Goal: Book appointment/travel/reservation

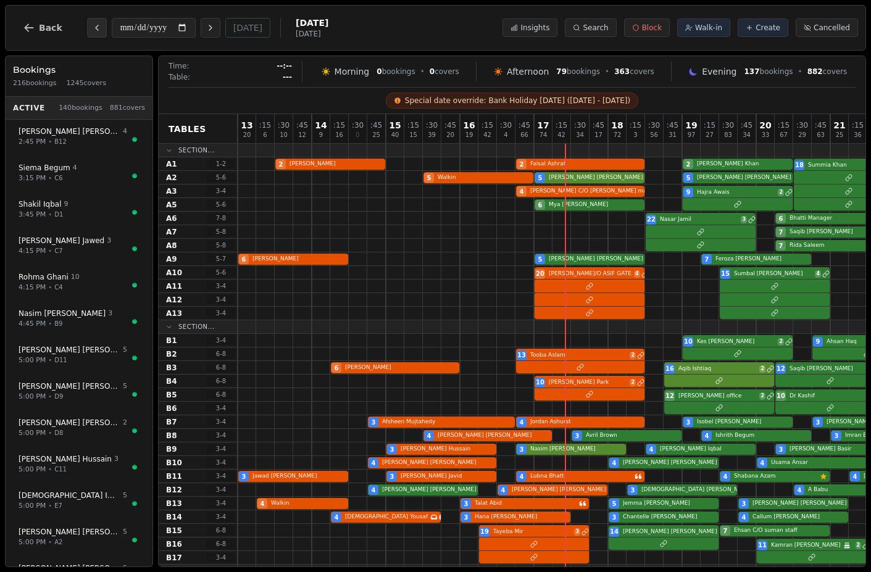
click at [95, 29] on icon "Previous day" at bounding box center [97, 28] width 10 height 10
type input "**********"
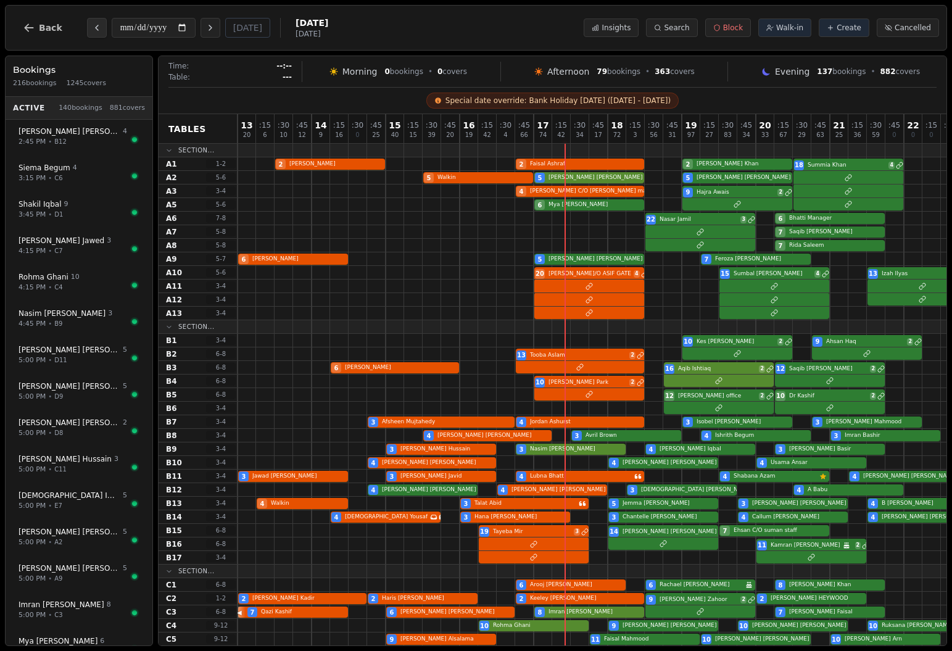
click at [96, 27] on icon "Previous day" at bounding box center [97, 28] width 10 height 10
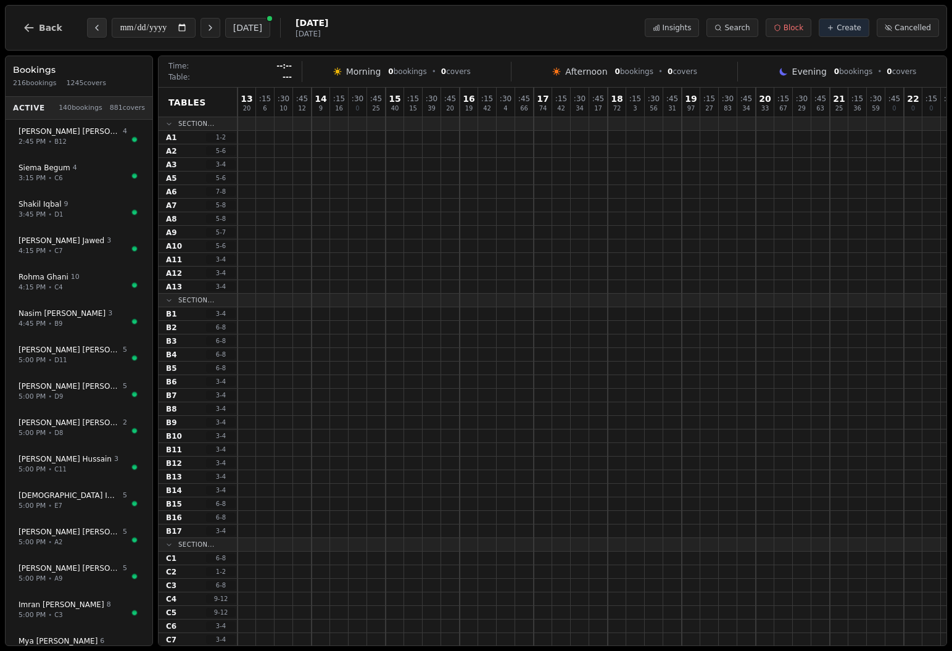
click at [96, 27] on icon "Previous day" at bounding box center [97, 28] width 10 height 10
click at [205, 27] on icon "Next day" at bounding box center [210, 28] width 10 height 10
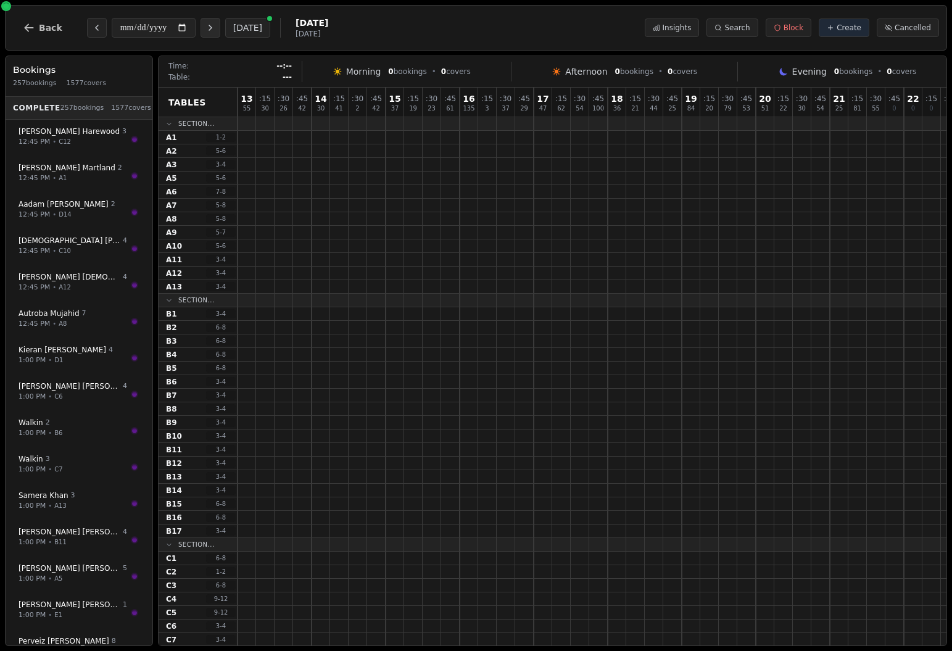
click at [205, 27] on icon "Next day" at bounding box center [210, 28] width 10 height 10
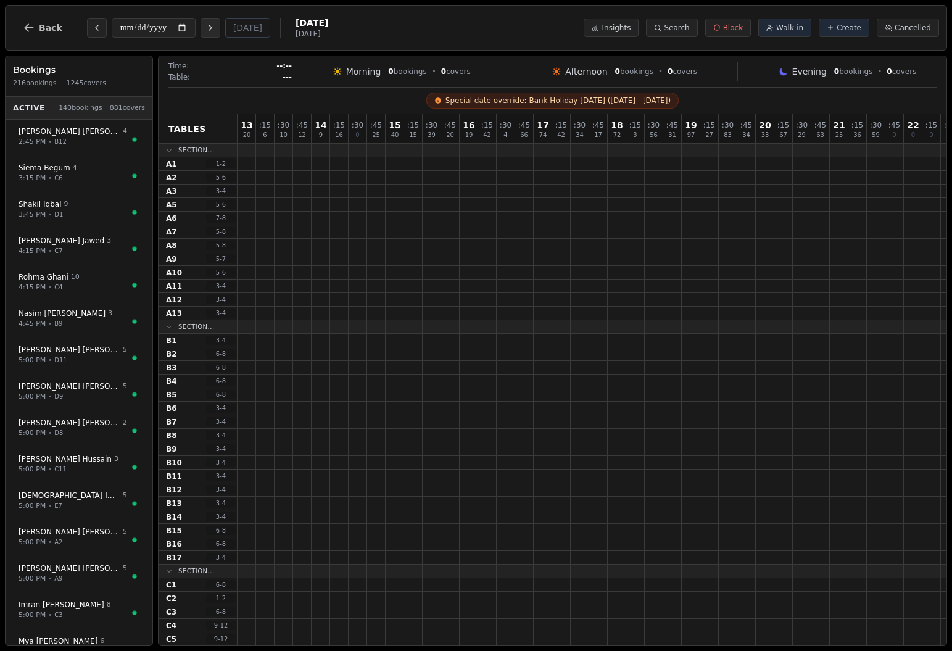
click at [205, 27] on icon "Next day" at bounding box center [210, 28] width 10 height 10
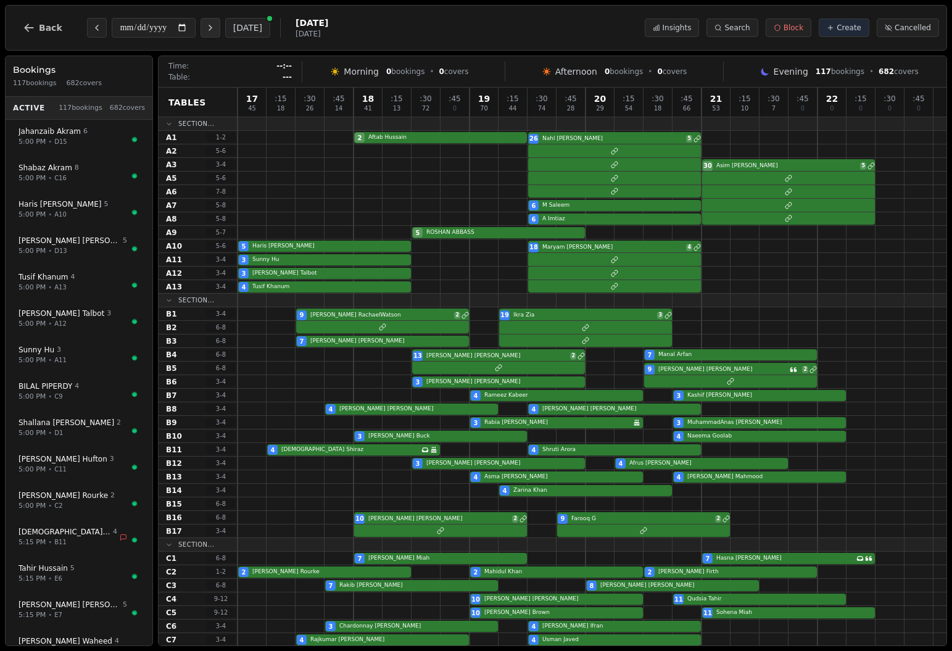
click at [205, 27] on icon "Next day" at bounding box center [210, 28] width 10 height 10
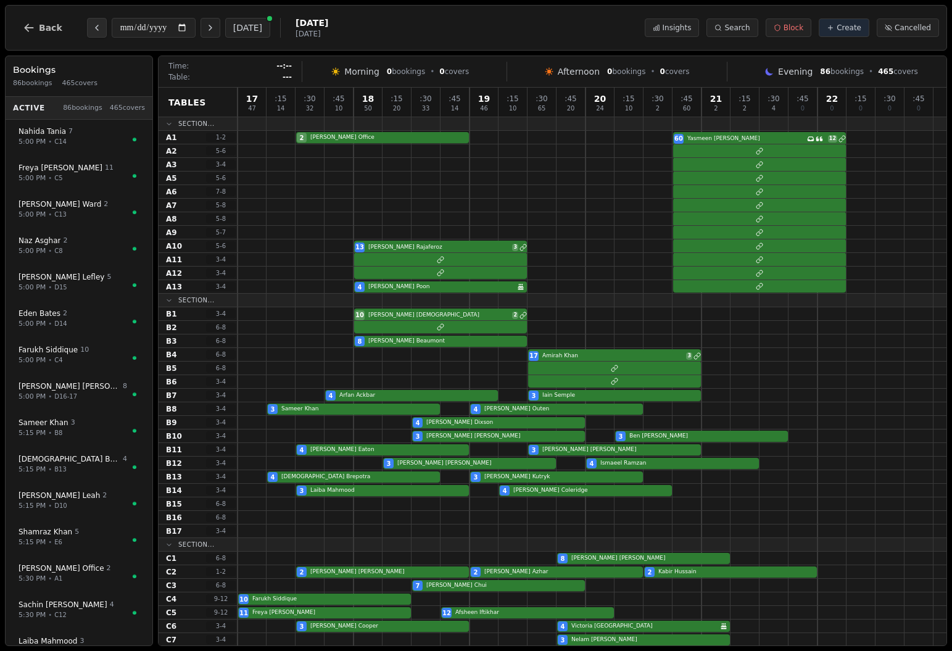
click at [92, 27] on icon "Previous day" at bounding box center [97, 28] width 10 height 10
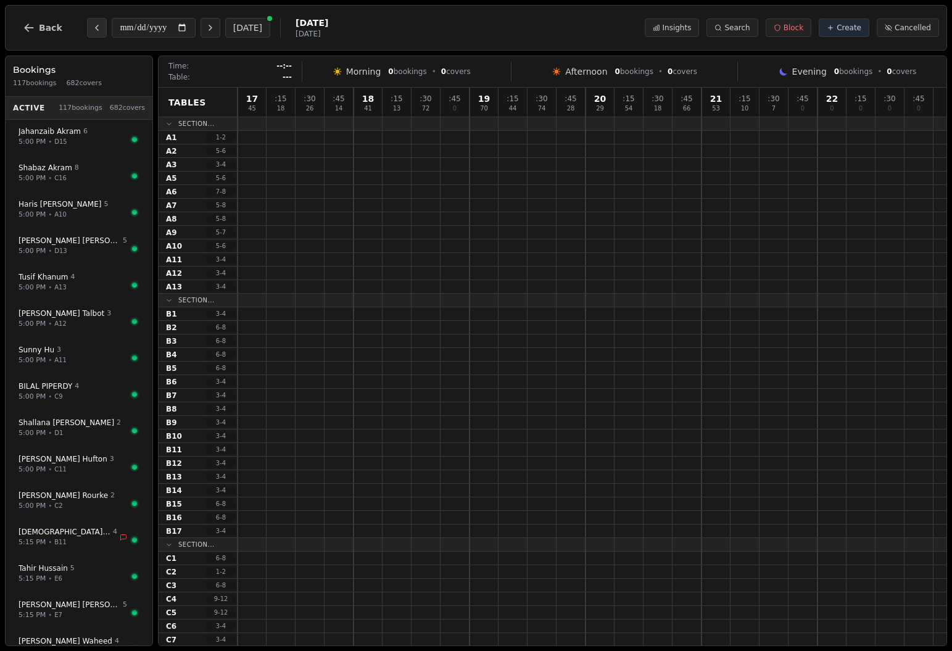
click at [92, 27] on icon "Previous day" at bounding box center [97, 28] width 10 height 10
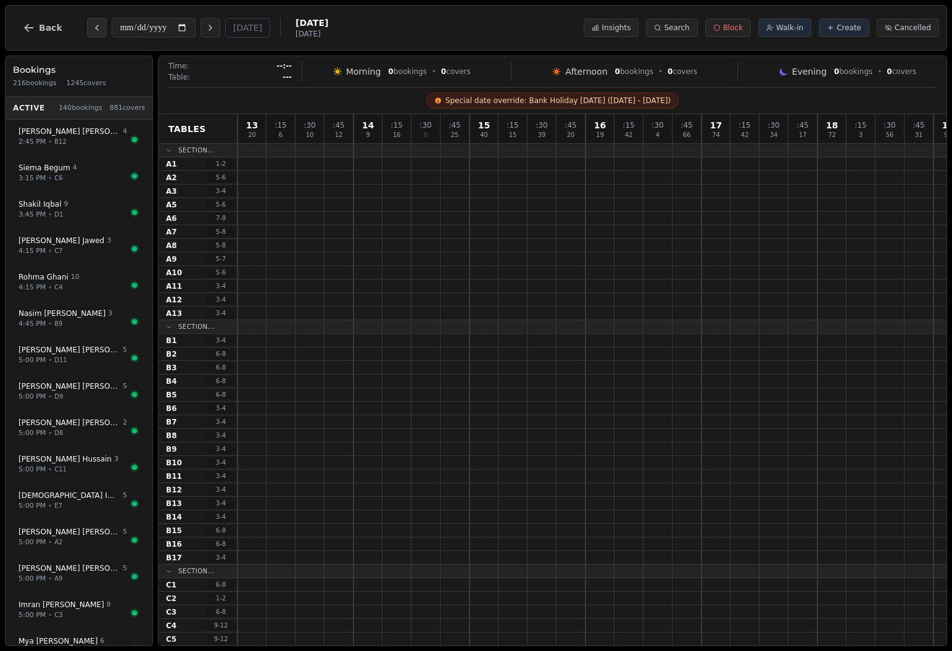
type input "**********"
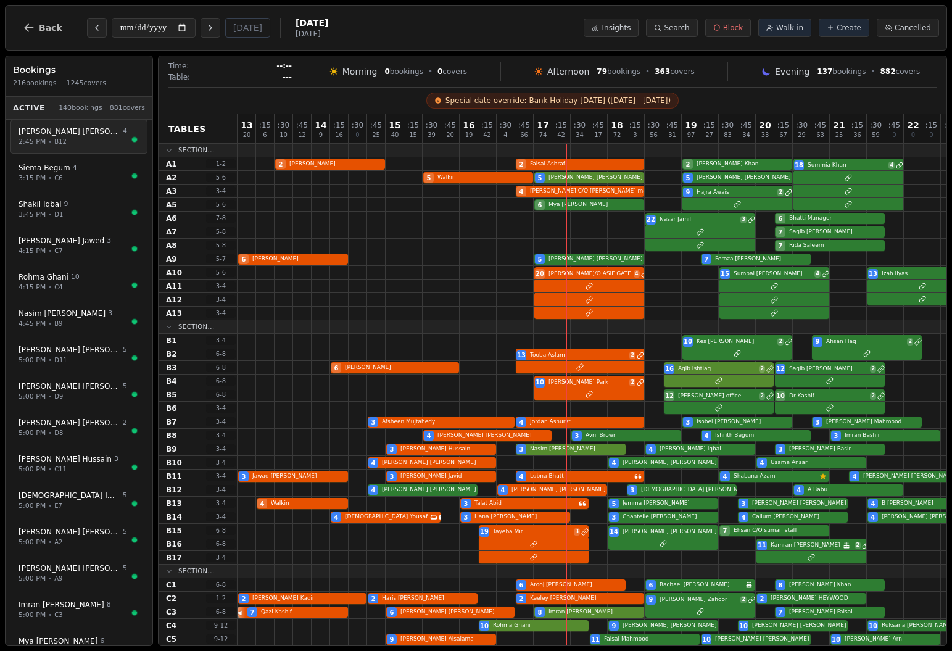
click at [65, 142] on div "2:45 PM • B12" at bounding box center [73, 142] width 109 height 10
select select "****"
select select "*"
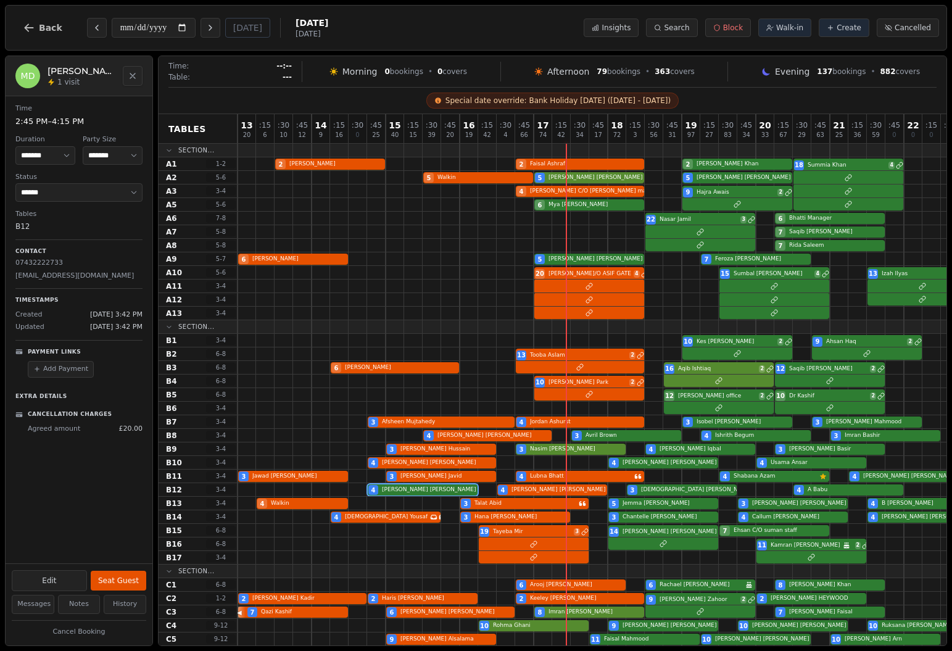
click at [130, 77] on icon "Close" at bounding box center [133, 76] width 10 height 10
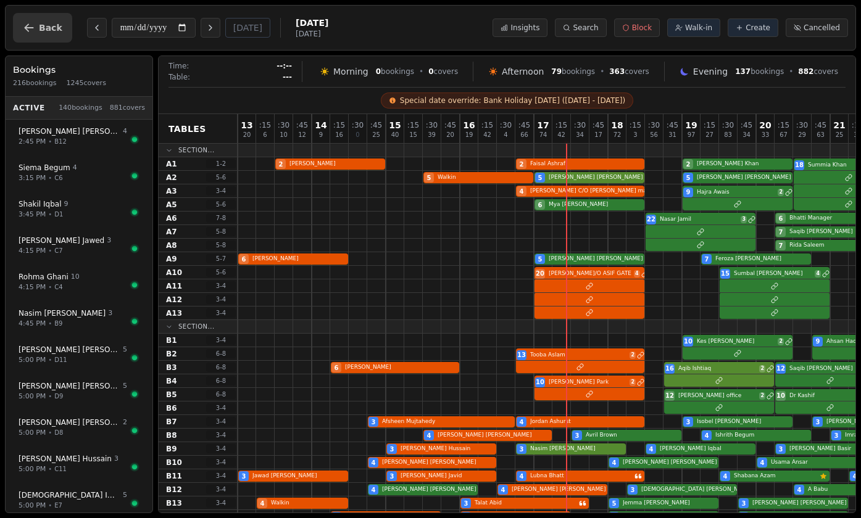
click at [45, 30] on span "Back" at bounding box center [50, 27] width 23 height 9
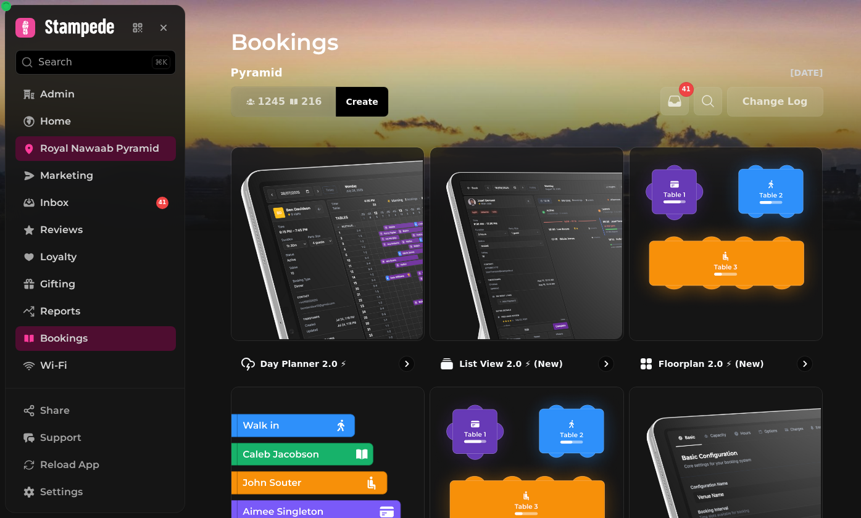
click at [25, 35] on icon at bounding box center [25, 27] width 17 height 17
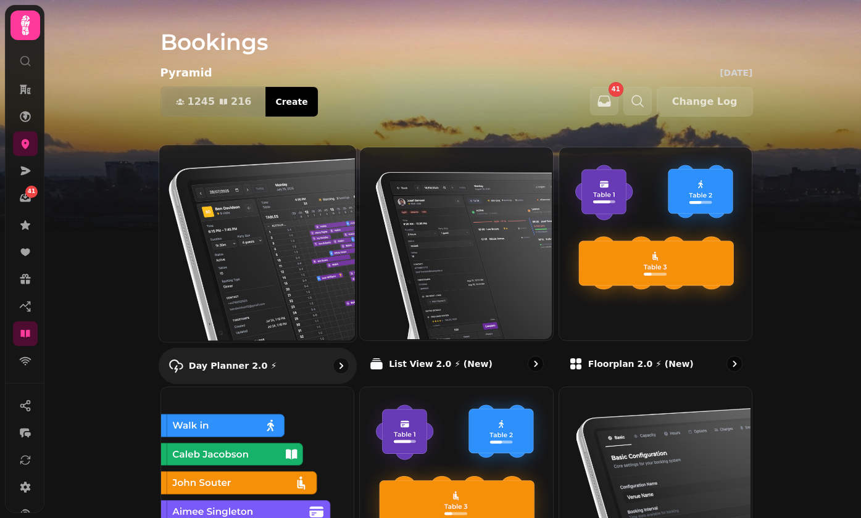
click at [255, 228] on img at bounding box center [255, 242] width 197 height 197
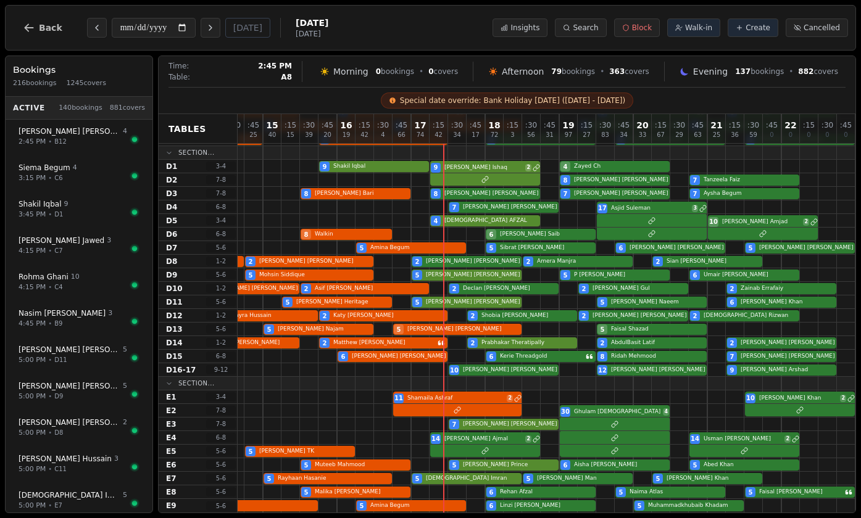
scroll to position [273, 123]
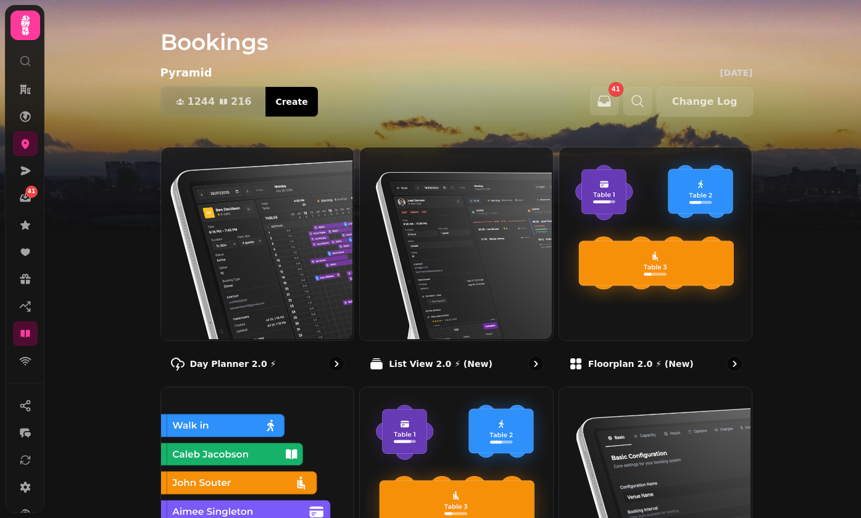
click at [22, 27] on icon at bounding box center [25, 25] width 25 height 25
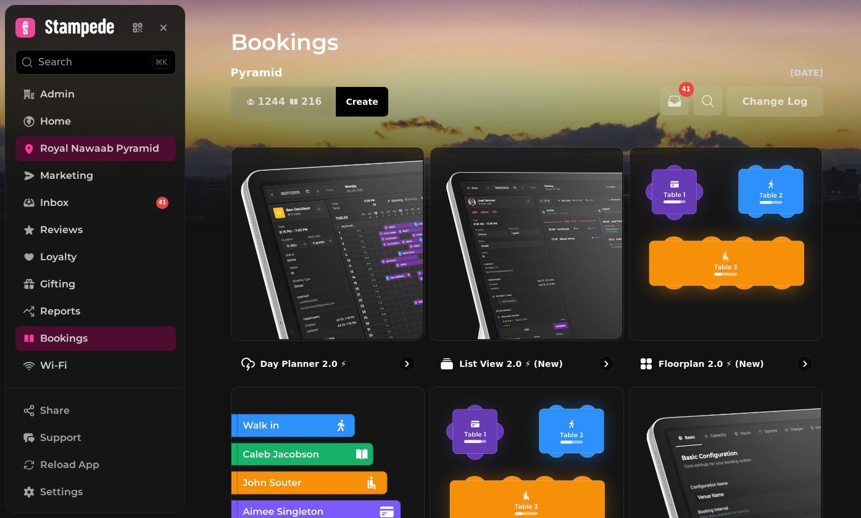
click at [22, 27] on icon at bounding box center [25, 27] width 17 height 17
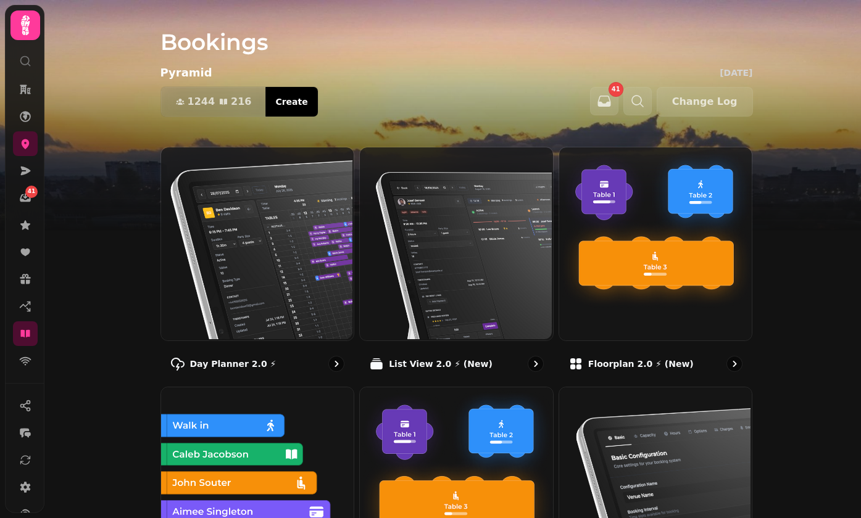
click at [22, 27] on icon at bounding box center [25, 25] width 25 height 25
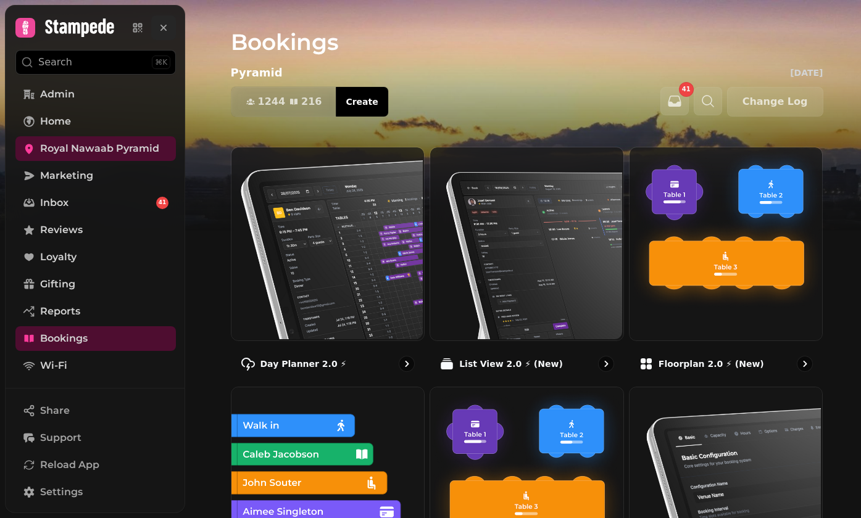
click at [158, 27] on icon at bounding box center [163, 28] width 12 height 12
